Goal: Information Seeking & Learning: Learn about a topic

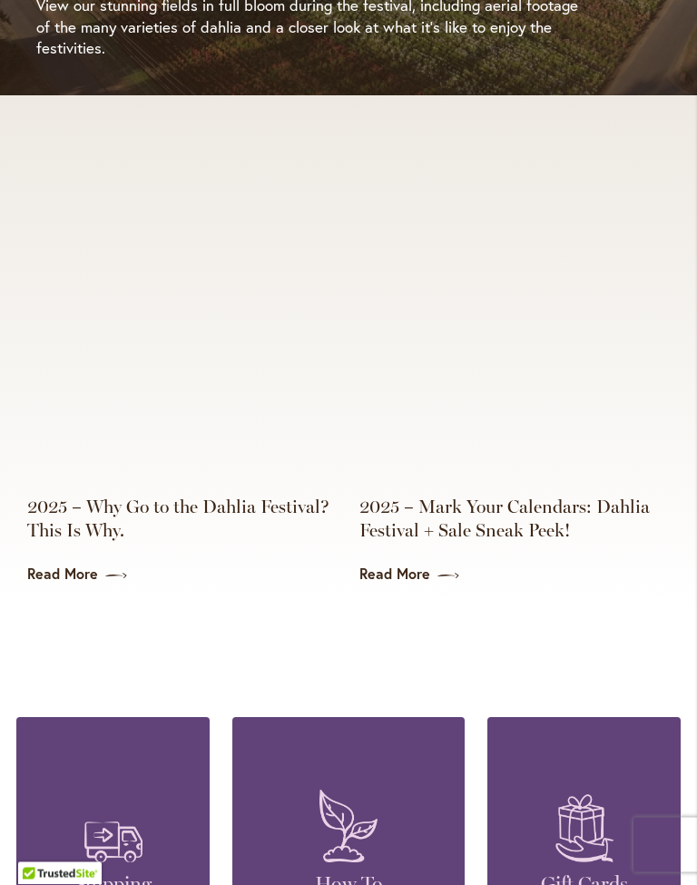
scroll to position [3995, 0]
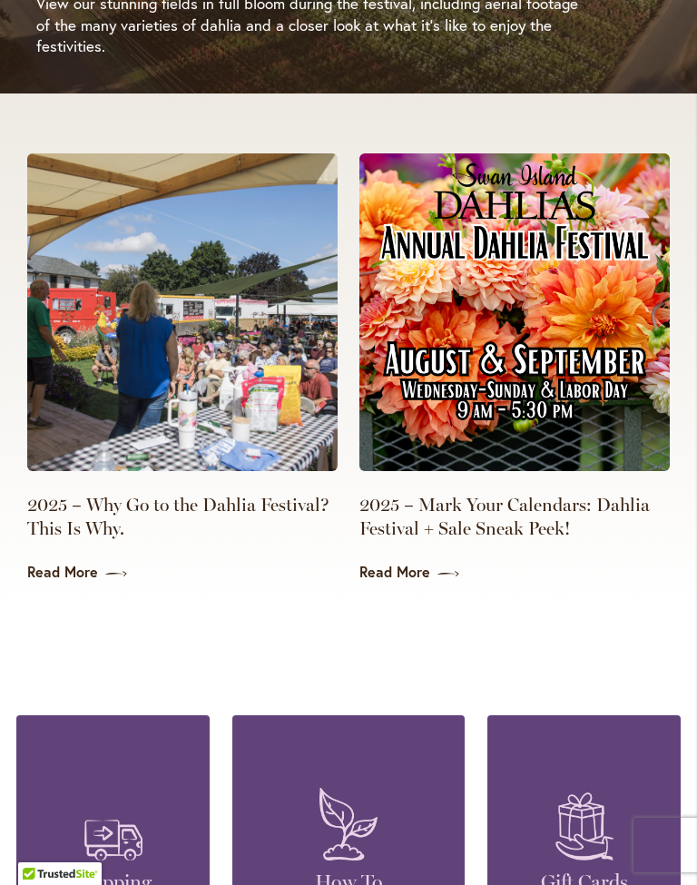
click at [388, 506] on link "2025 – Mark Your Calendars: Dahlia Festival + Sale Sneak Peek!" at bounding box center [514, 516] width 310 height 47
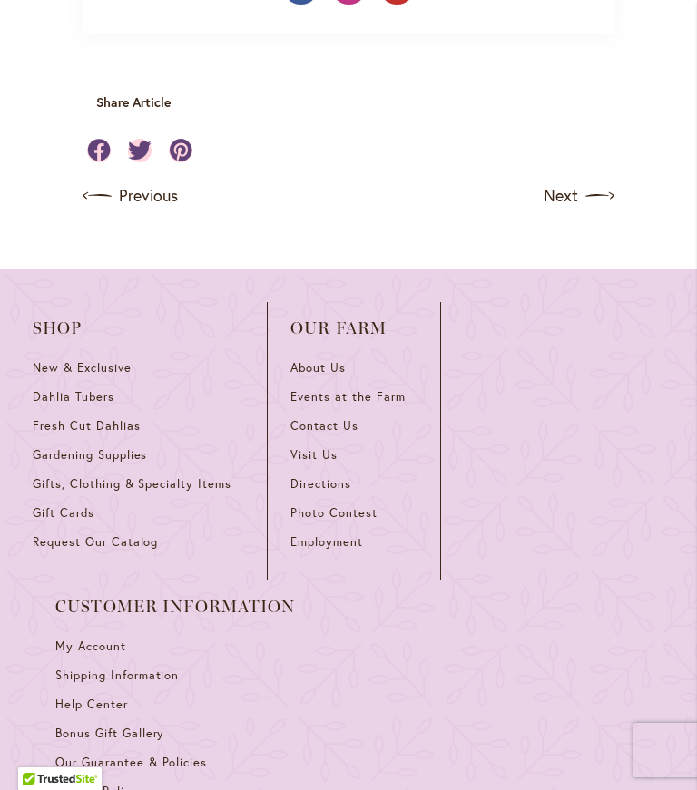
scroll to position [1642, 0]
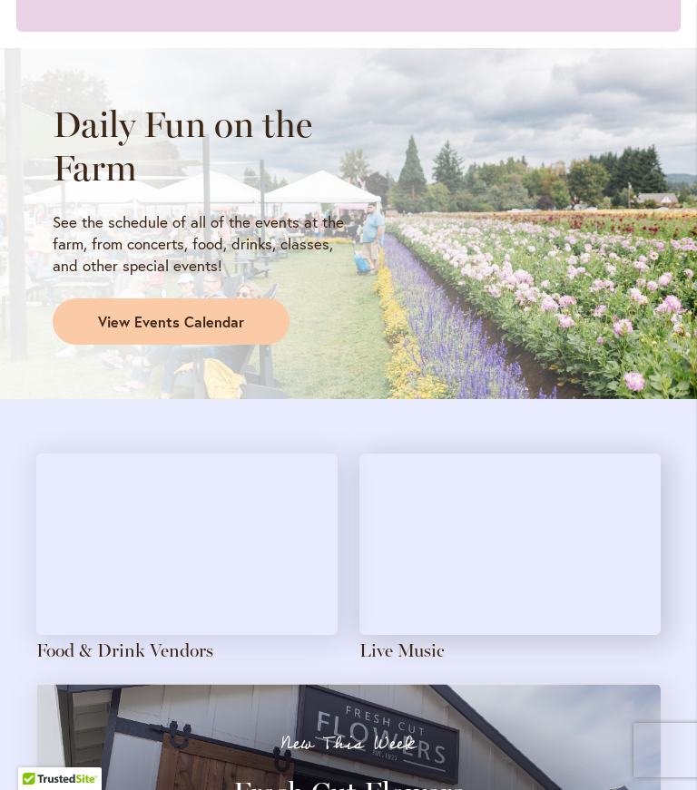
scroll to position [1463, 0]
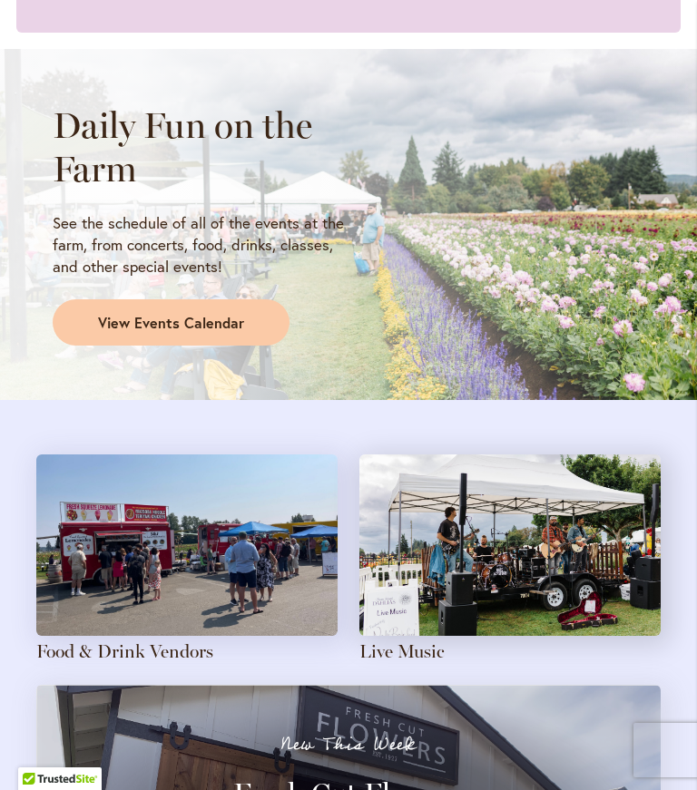
click at [262, 318] on link "View Events Calendar" at bounding box center [171, 322] width 237 height 47
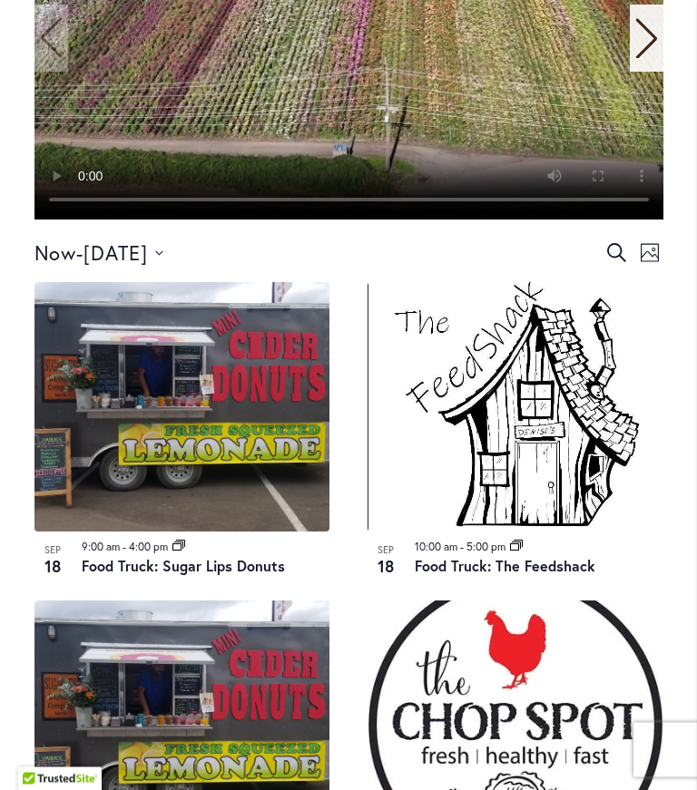
scroll to position [827, 0]
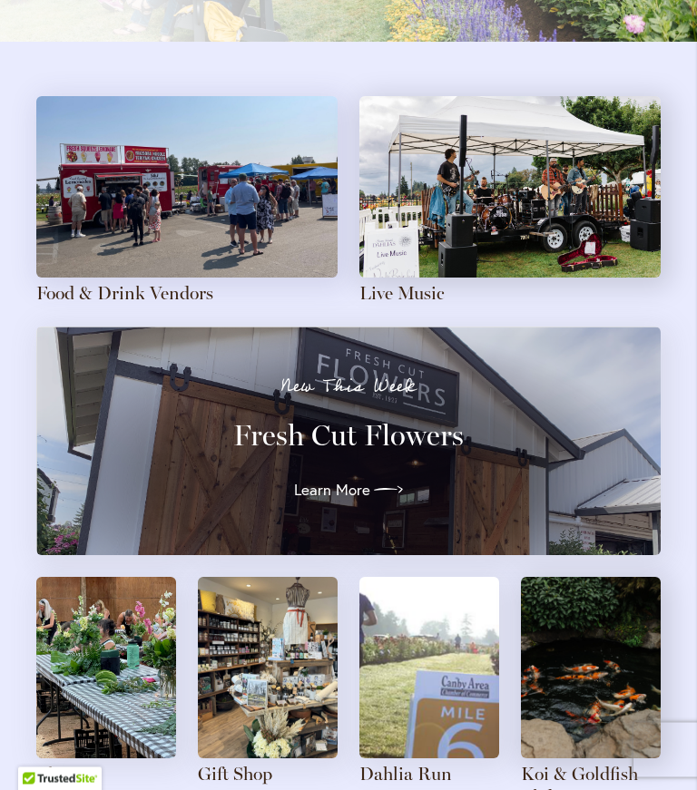
scroll to position [1760, 0]
